Goal: Information Seeking & Learning: Learn about a topic

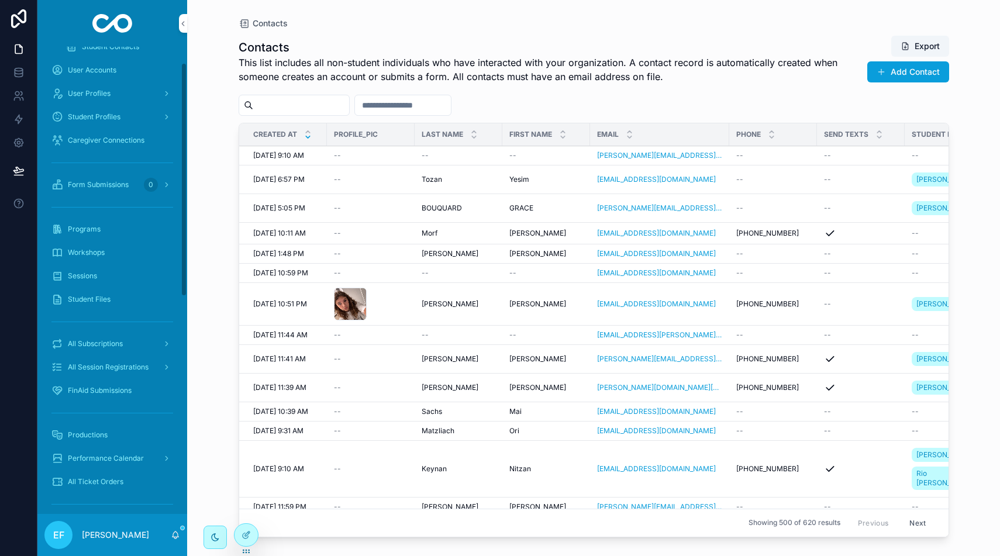
scroll to position [56, 0]
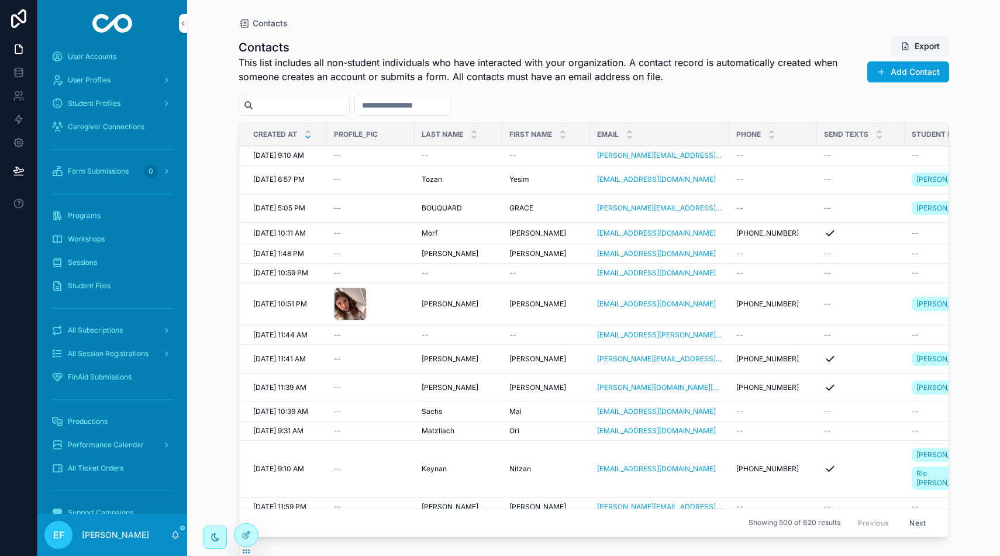
click at [93, 213] on span "Programs" at bounding box center [84, 215] width 33 height 9
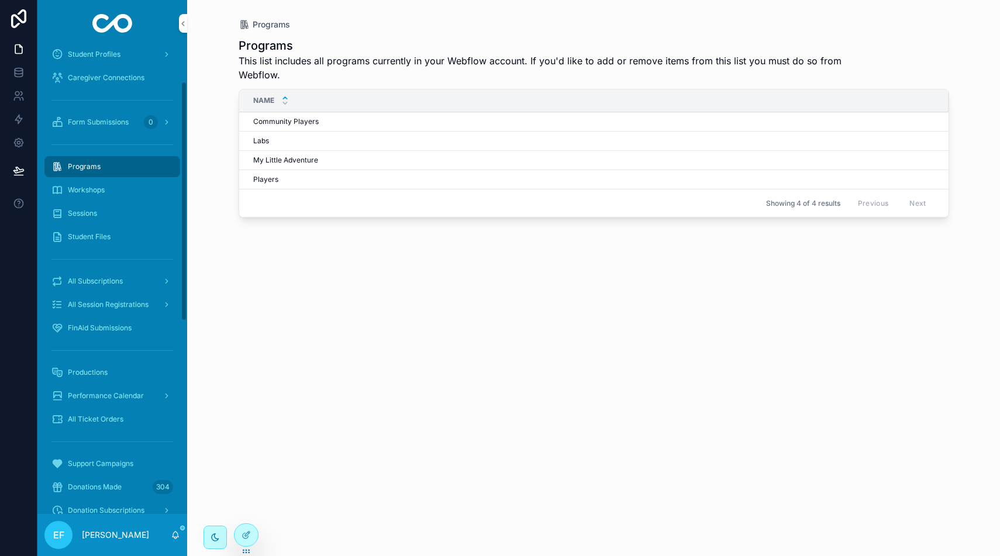
scroll to position [88, 0]
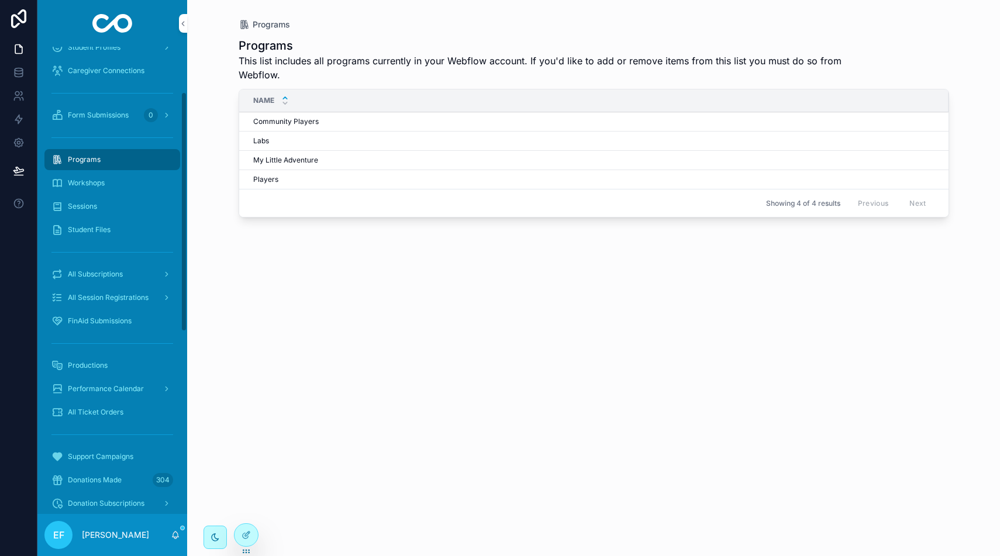
click at [96, 359] on div "Productions" at bounding box center [112, 365] width 122 height 19
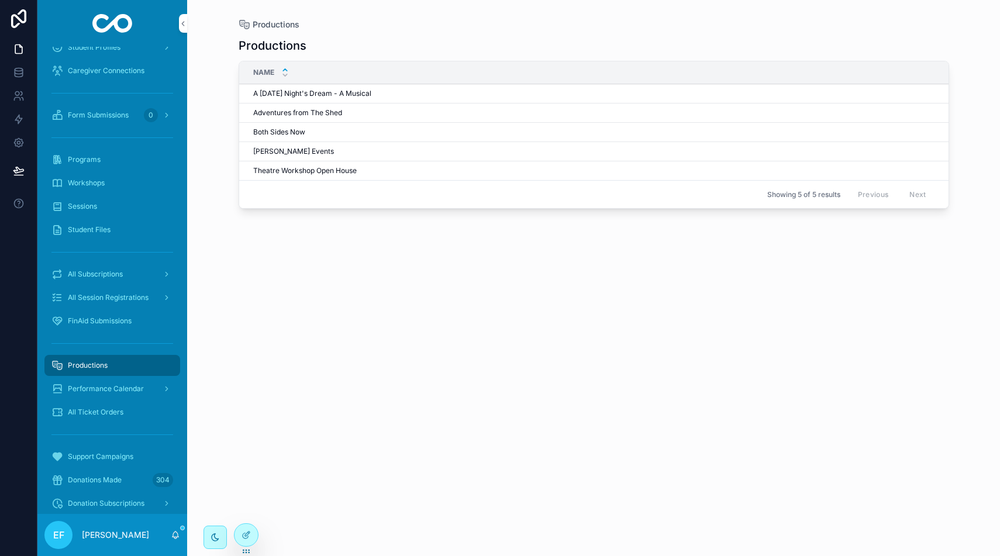
click at [258, 151] on span "[PERSON_NAME] Events" at bounding box center [293, 151] width 81 height 9
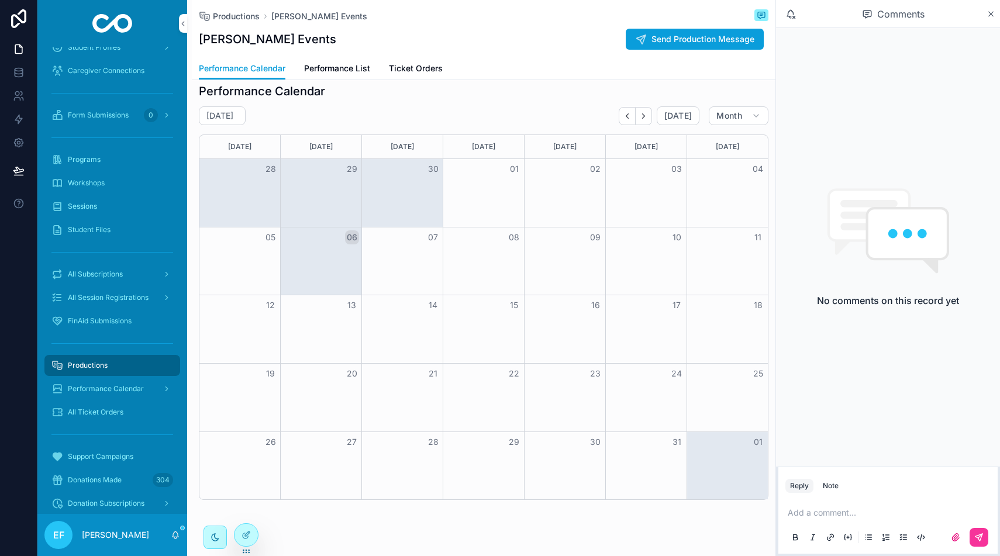
scroll to position [125, 0]
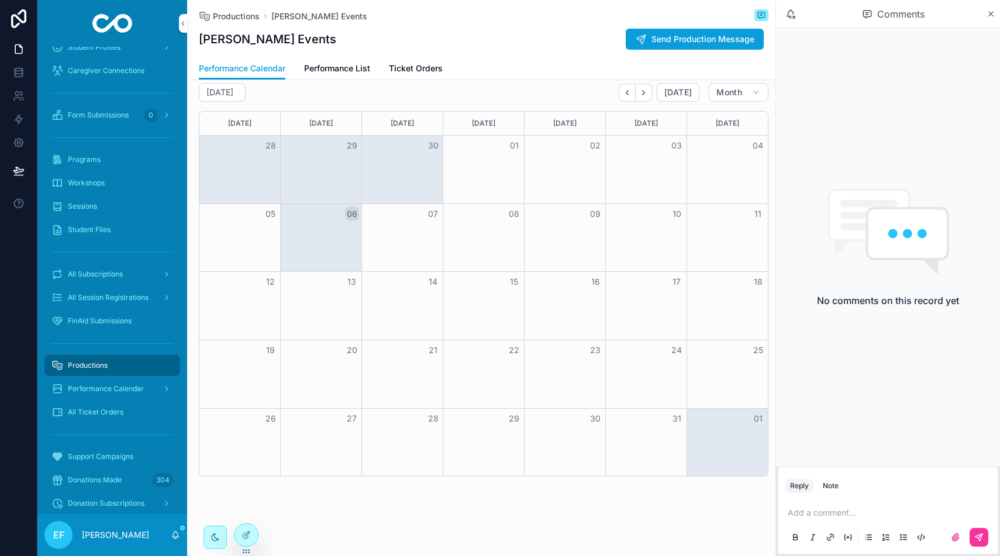
click at [110, 409] on span "All Ticket Orders" at bounding box center [96, 412] width 56 height 9
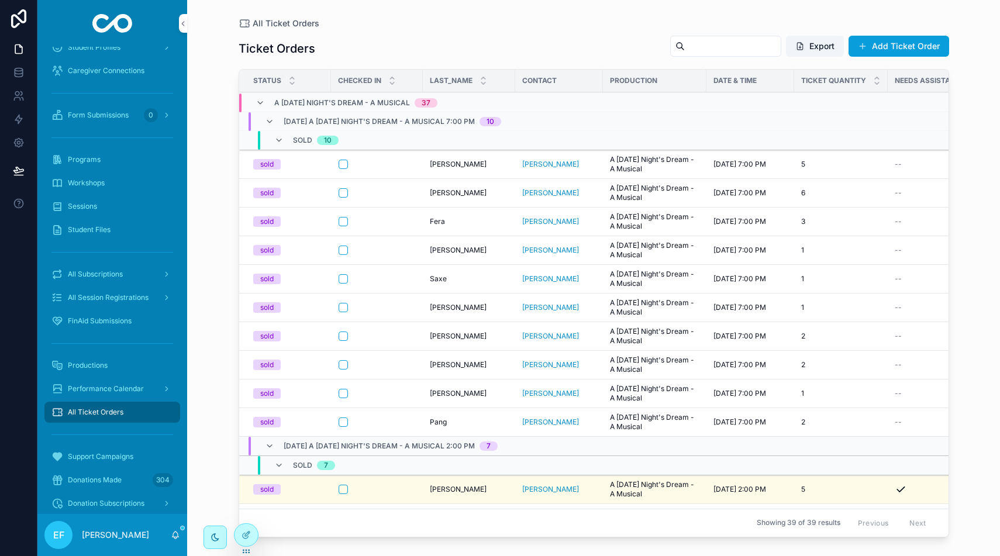
click at [106, 362] on span "Productions" at bounding box center [88, 365] width 40 height 9
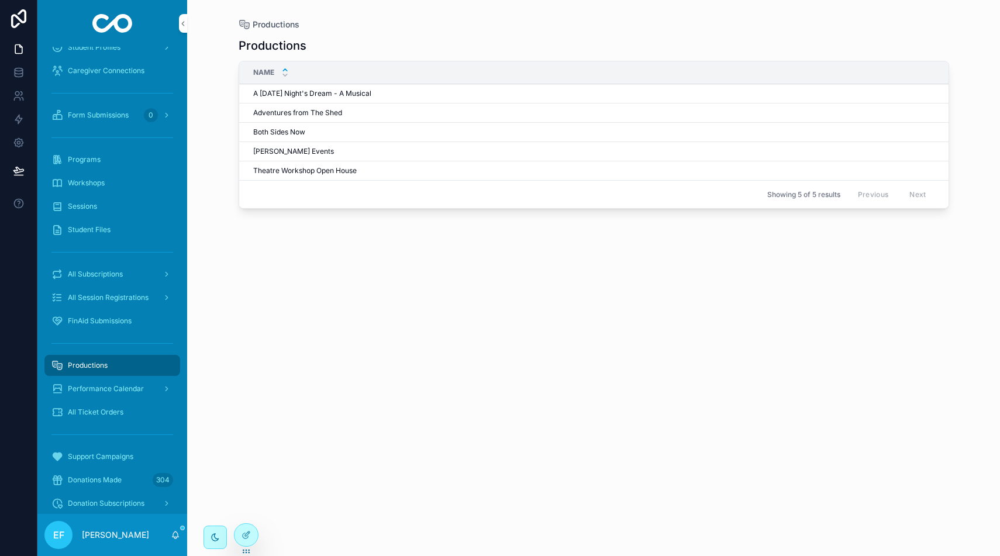
click at [300, 147] on span "[PERSON_NAME] Events" at bounding box center [293, 151] width 81 height 9
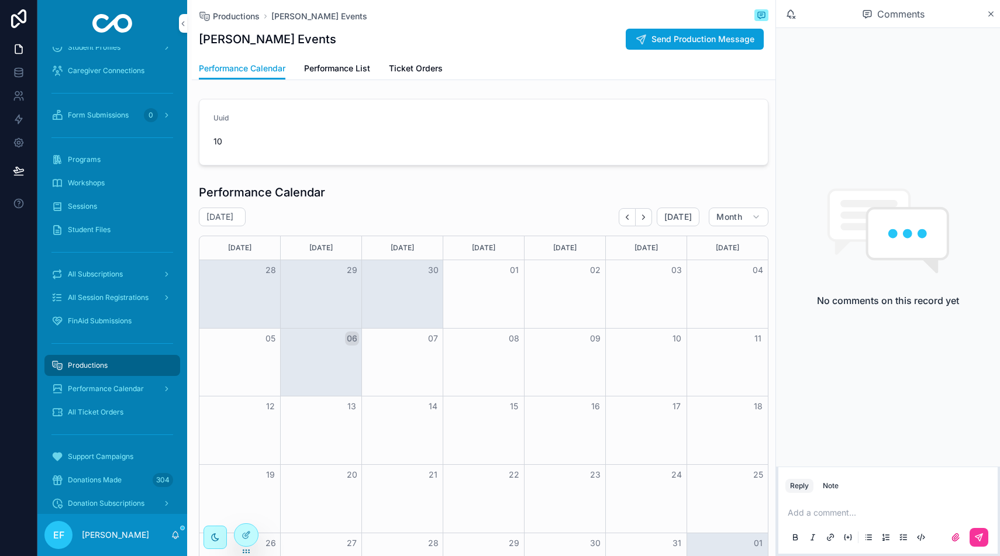
click at [409, 73] on span "Ticket Orders" at bounding box center [416, 69] width 54 height 12
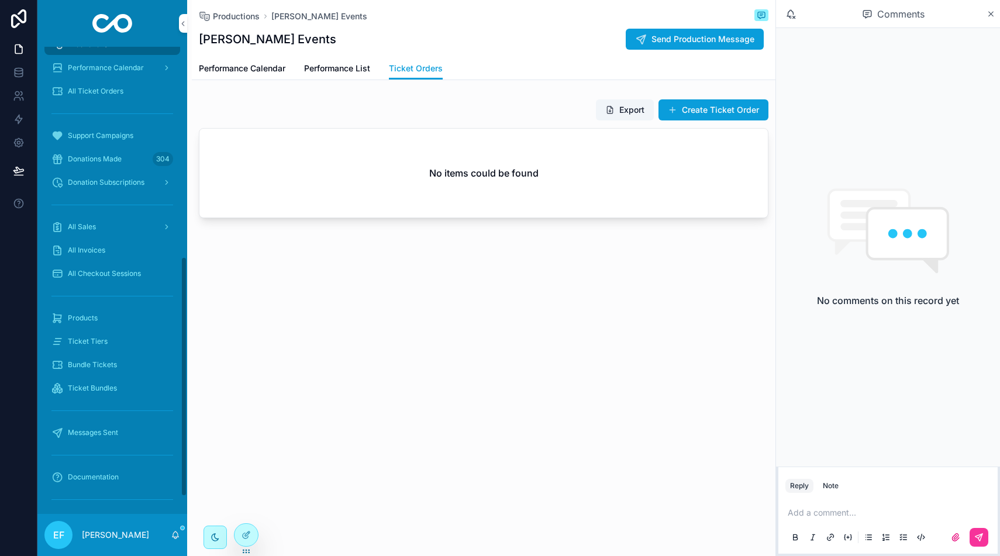
scroll to position [443, 0]
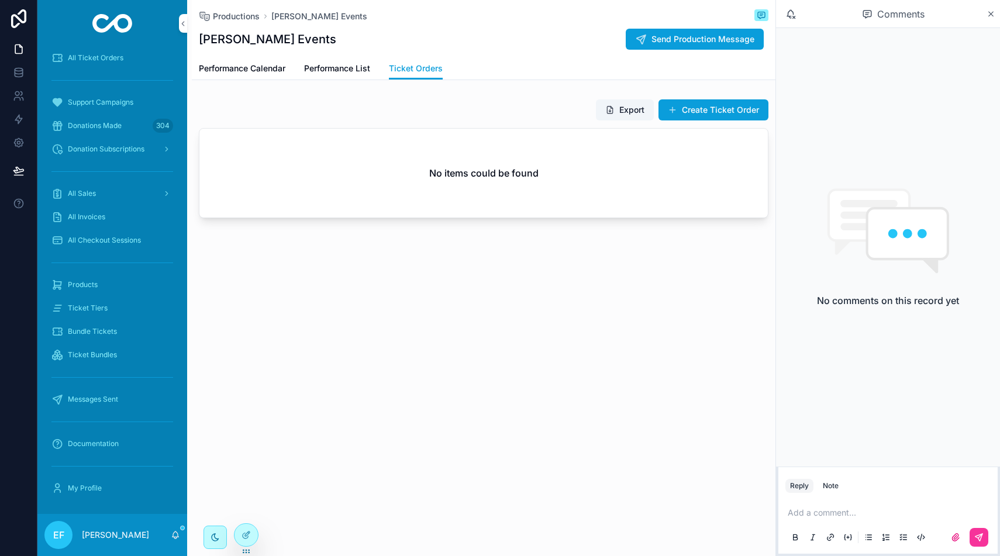
click at [100, 440] on span "Documentation" at bounding box center [93, 443] width 51 height 9
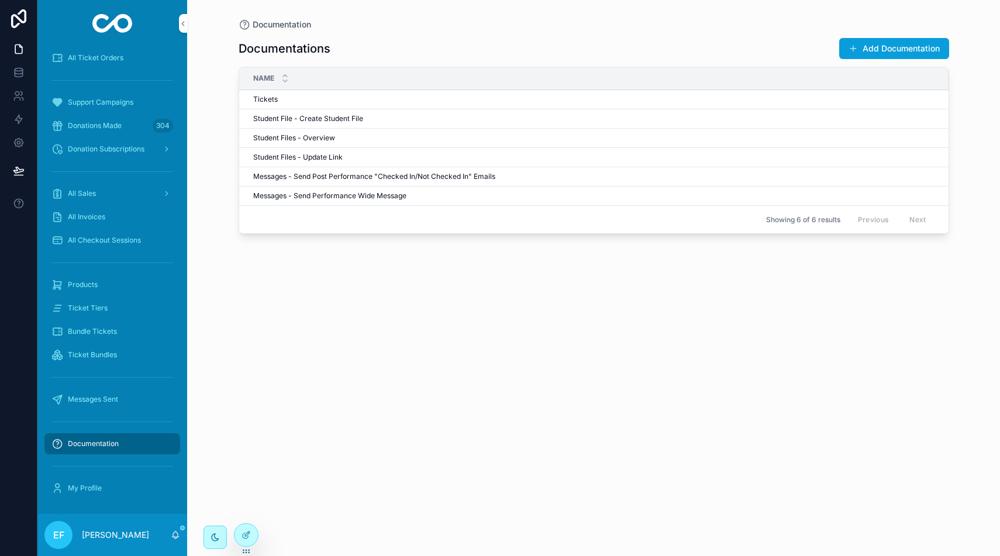
click at [261, 99] on span "Tickets" at bounding box center [265, 99] width 25 height 9
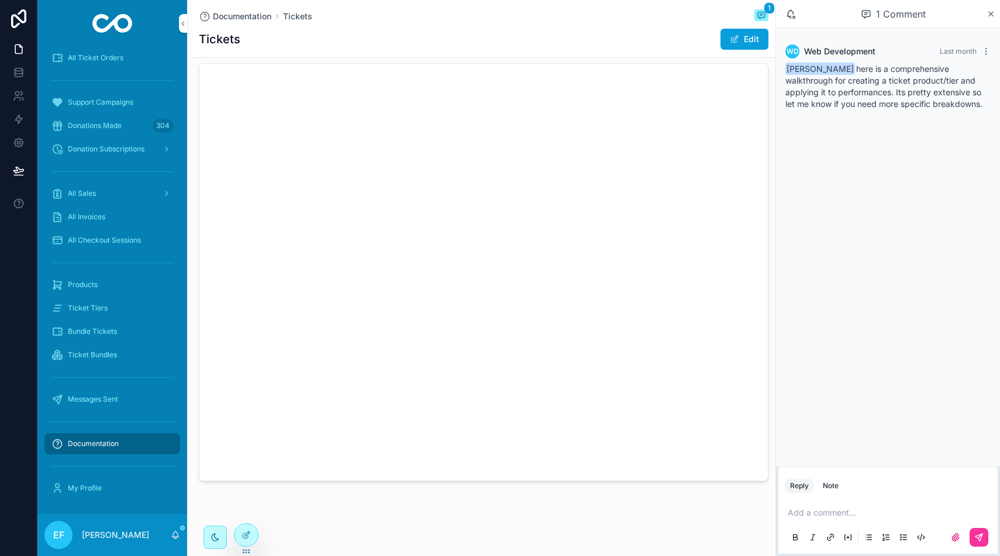
scroll to position [16, 0]
click at [615, 508] on div "Documentation Tickets 1 Tickets Edit" at bounding box center [483, 271] width 583 height 574
